Goal: Check status: Check status

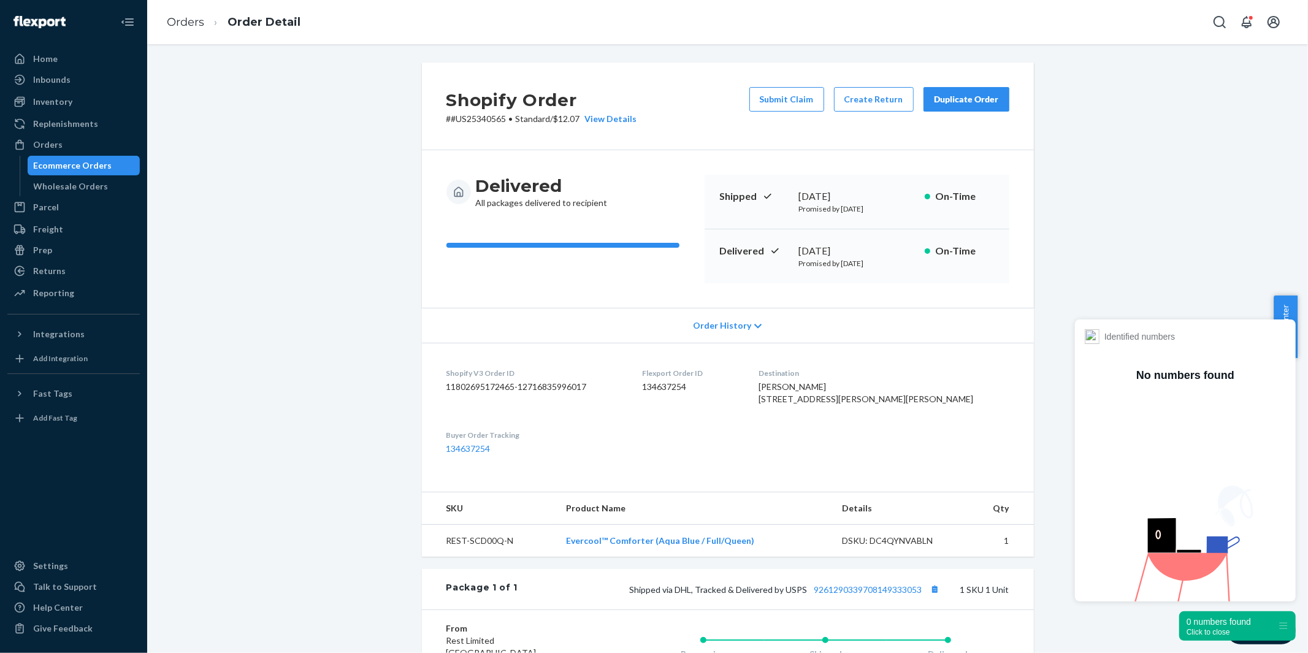
scroll to position [1, 0]
click at [64, 170] on div "Ecommerce Orders" at bounding box center [73, 165] width 78 height 12
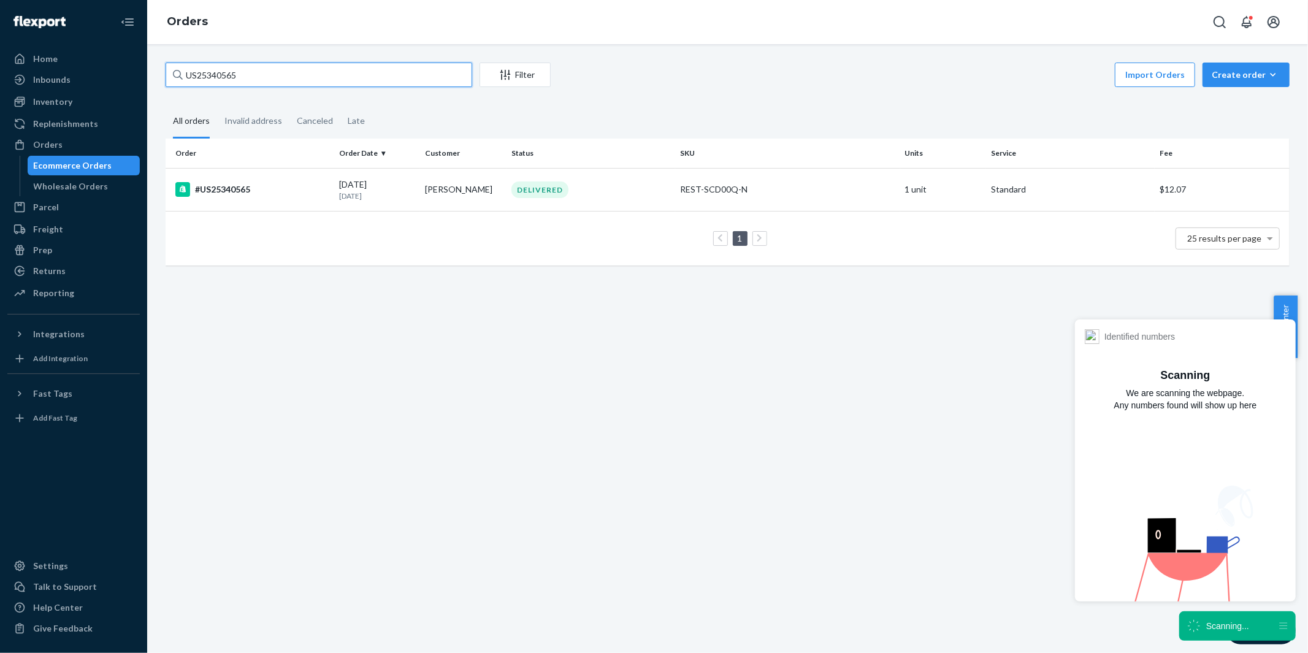
drag, startPoint x: 242, startPoint y: 70, endPoint x: 142, endPoint y: 70, distance: 99.3
click at [142, 70] on div "Home Inbounds Shipping Plans Problems Inventory Products Replenishments Orders …" at bounding box center [654, 326] width 1308 height 653
paste input "38990"
type input "US25338990"
click at [229, 191] on div "#US25338990" at bounding box center [252, 189] width 154 height 15
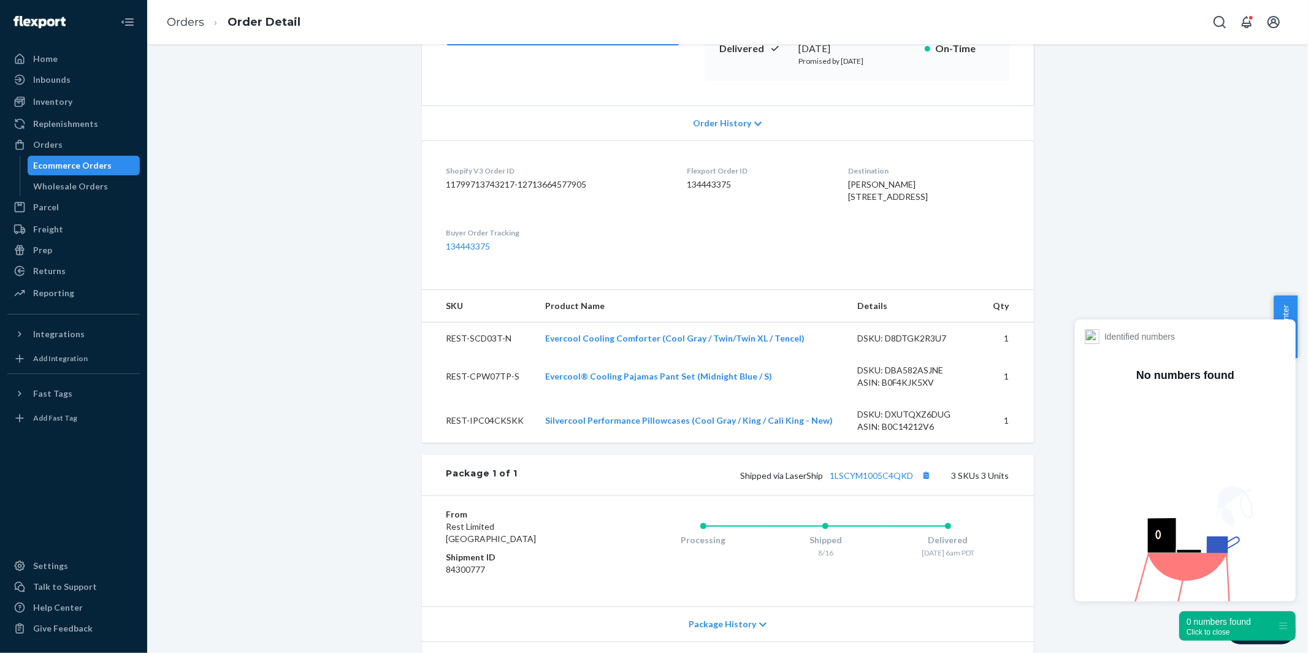
scroll to position [204, 0]
click at [865, 479] on link "1LSCYM1005C4QKD" at bounding box center [871, 474] width 83 height 10
